Goal: Find specific page/section: Find specific page/section

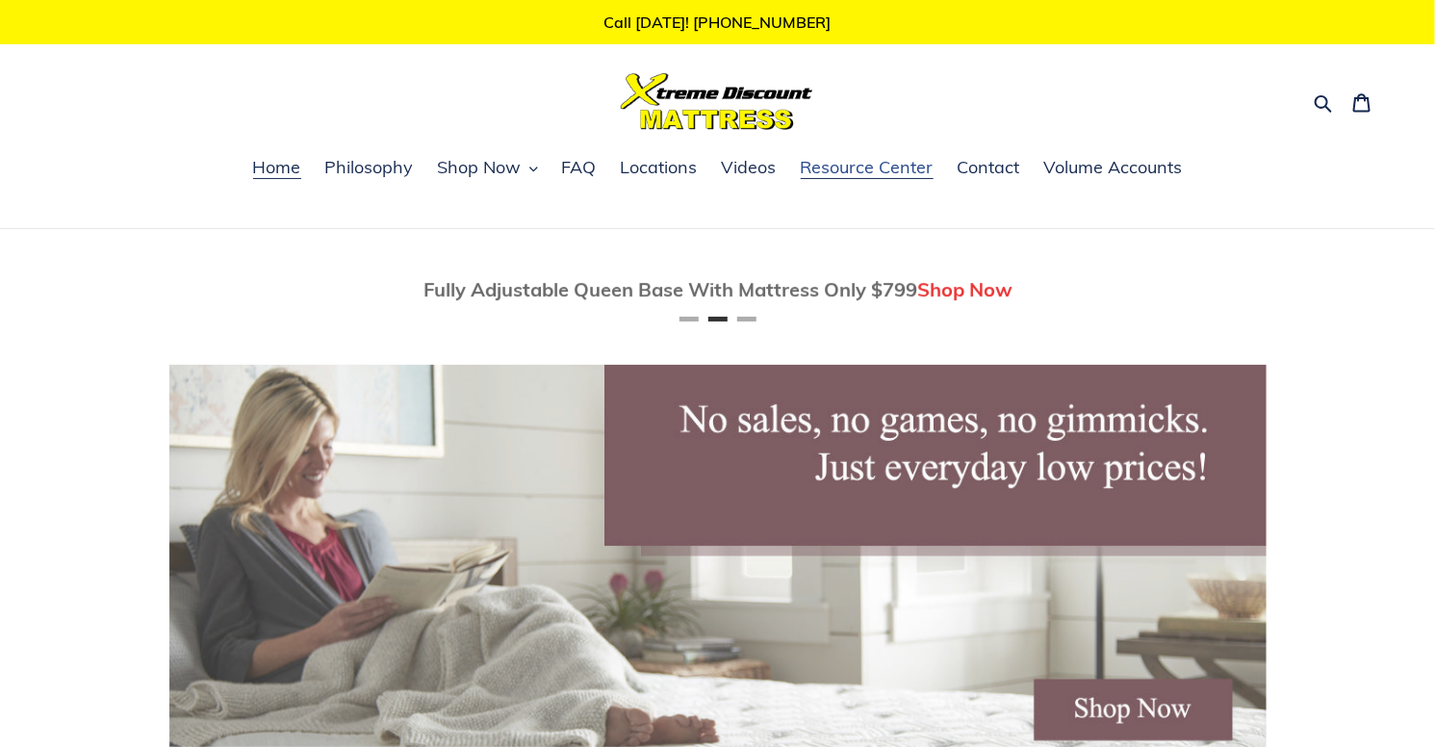
scroll to position [0, 1097]
click at [859, 165] on span "Resource Center" at bounding box center [867, 167] width 133 height 23
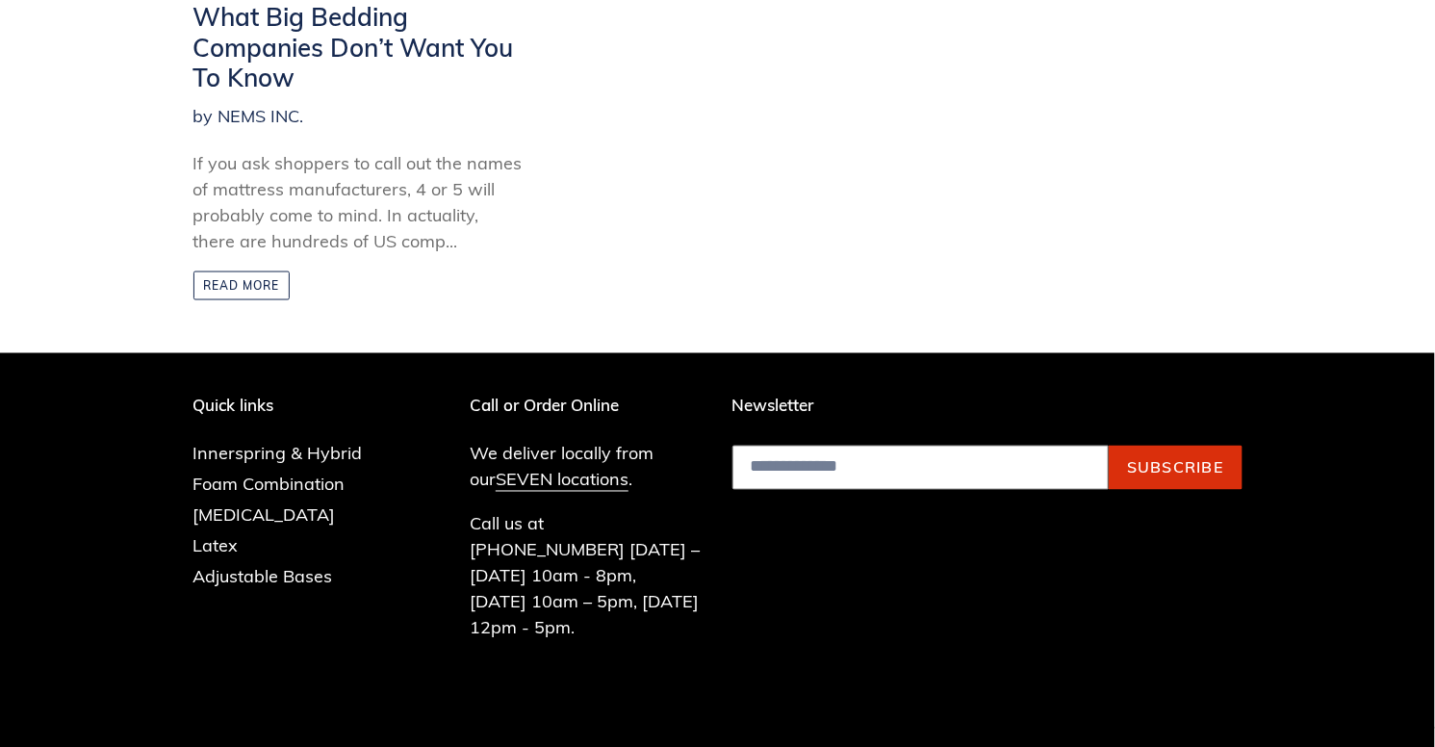
scroll to position [1059, 0]
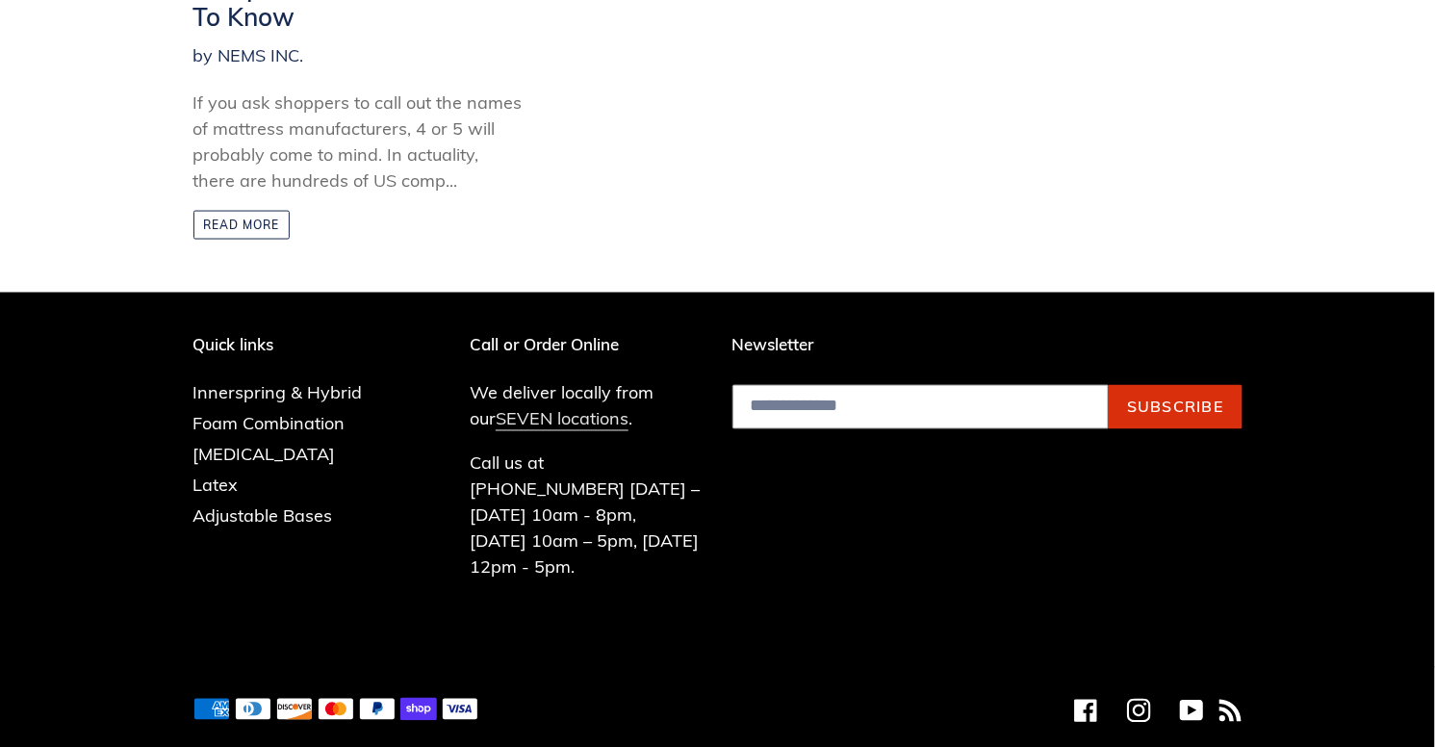
click at [540, 420] on link "SEVEN locations" at bounding box center [562, 419] width 133 height 23
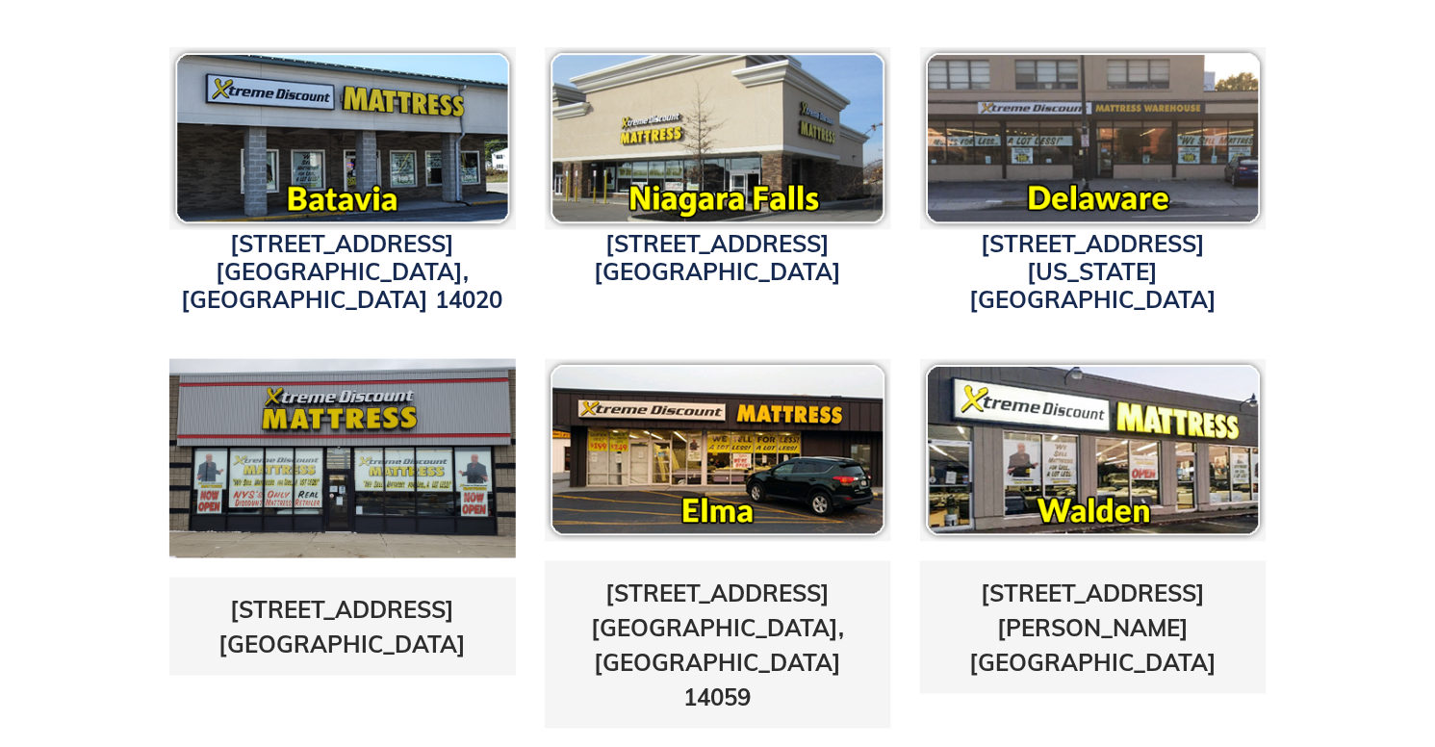
scroll to position [674, 0]
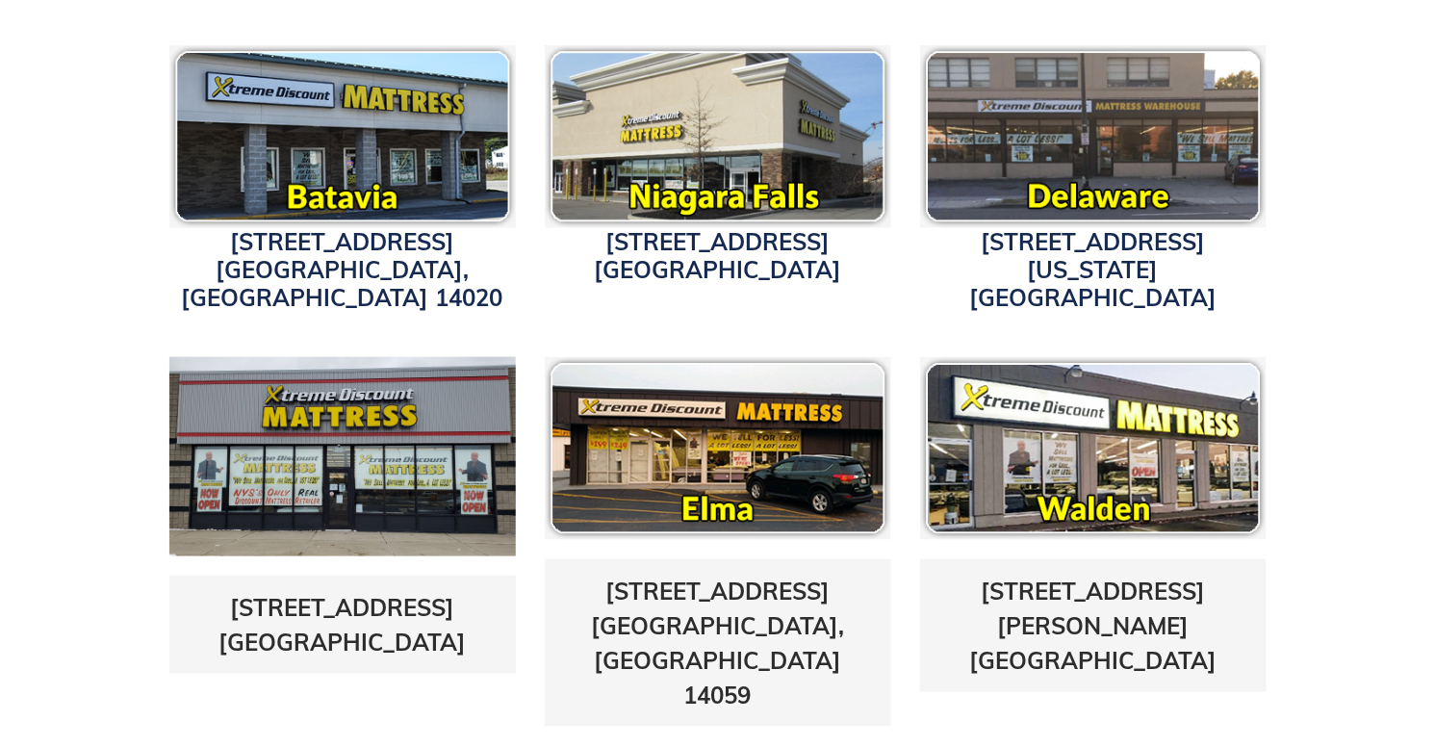
click at [684, 426] on img at bounding box center [718, 448] width 347 height 183
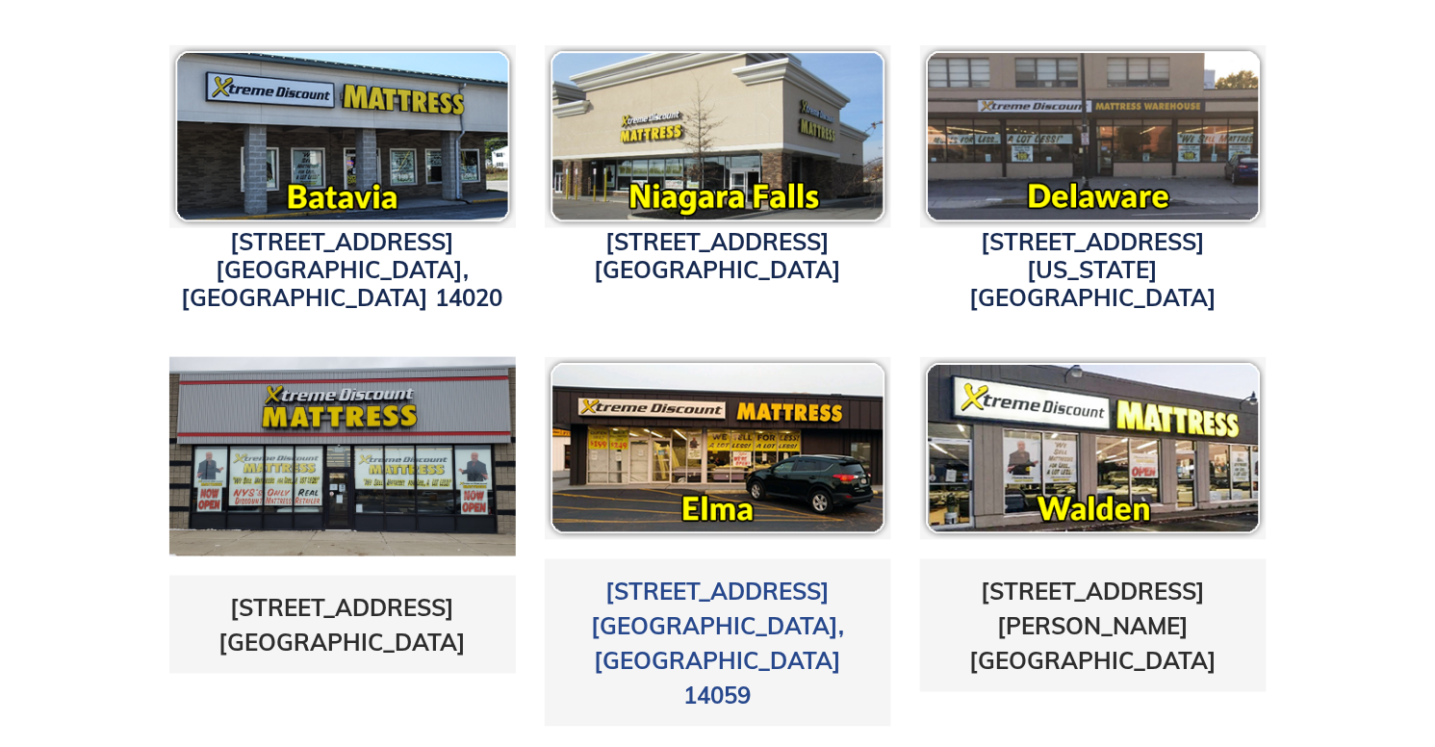
click at [695, 577] on link "3211 Transit Road Elma, NY 14059" at bounding box center [717, 643] width 253 height 133
